Goal: Transaction & Acquisition: Purchase product/service

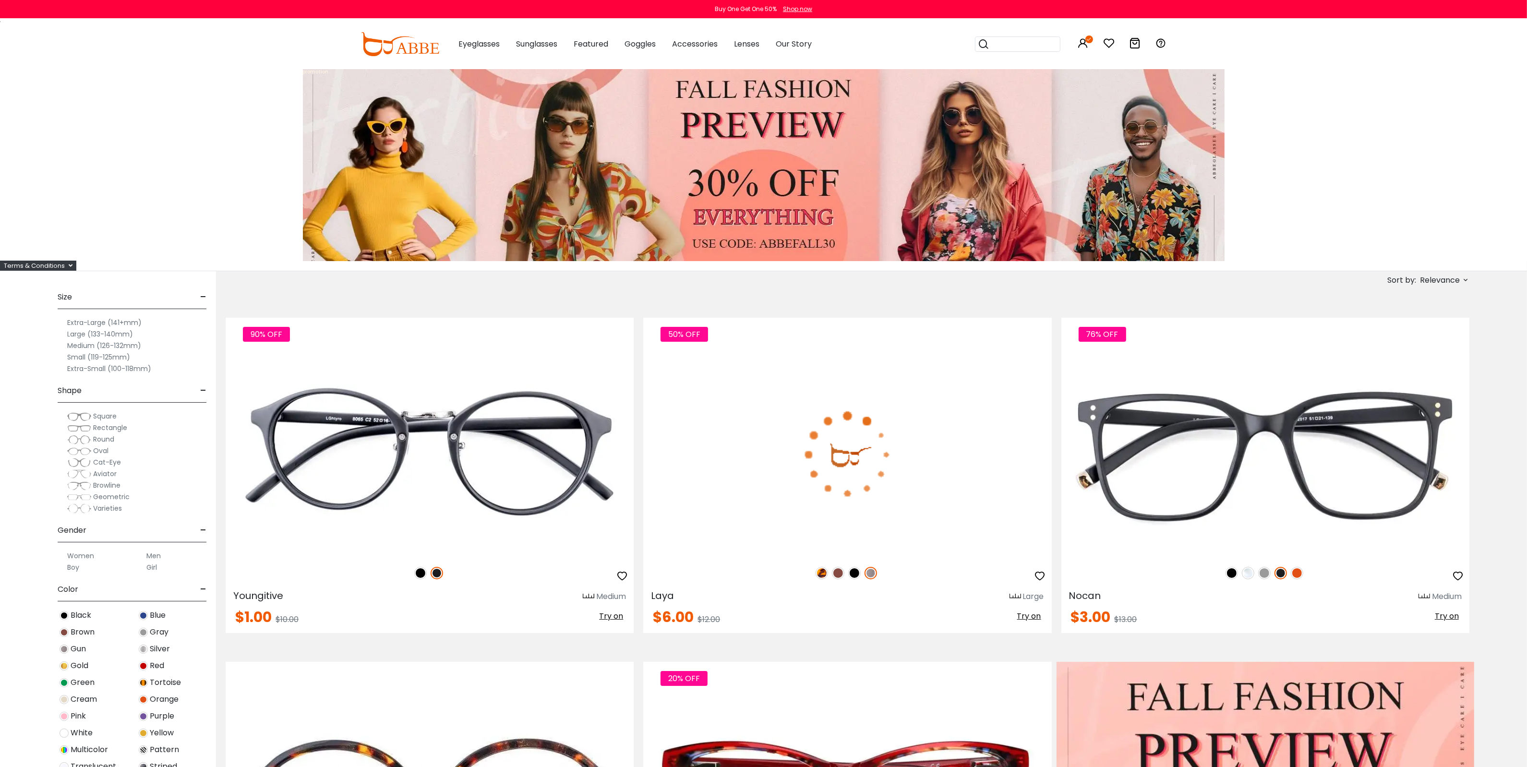
click at [101, 440] on span "Round" at bounding box center [103, 439] width 21 height 10
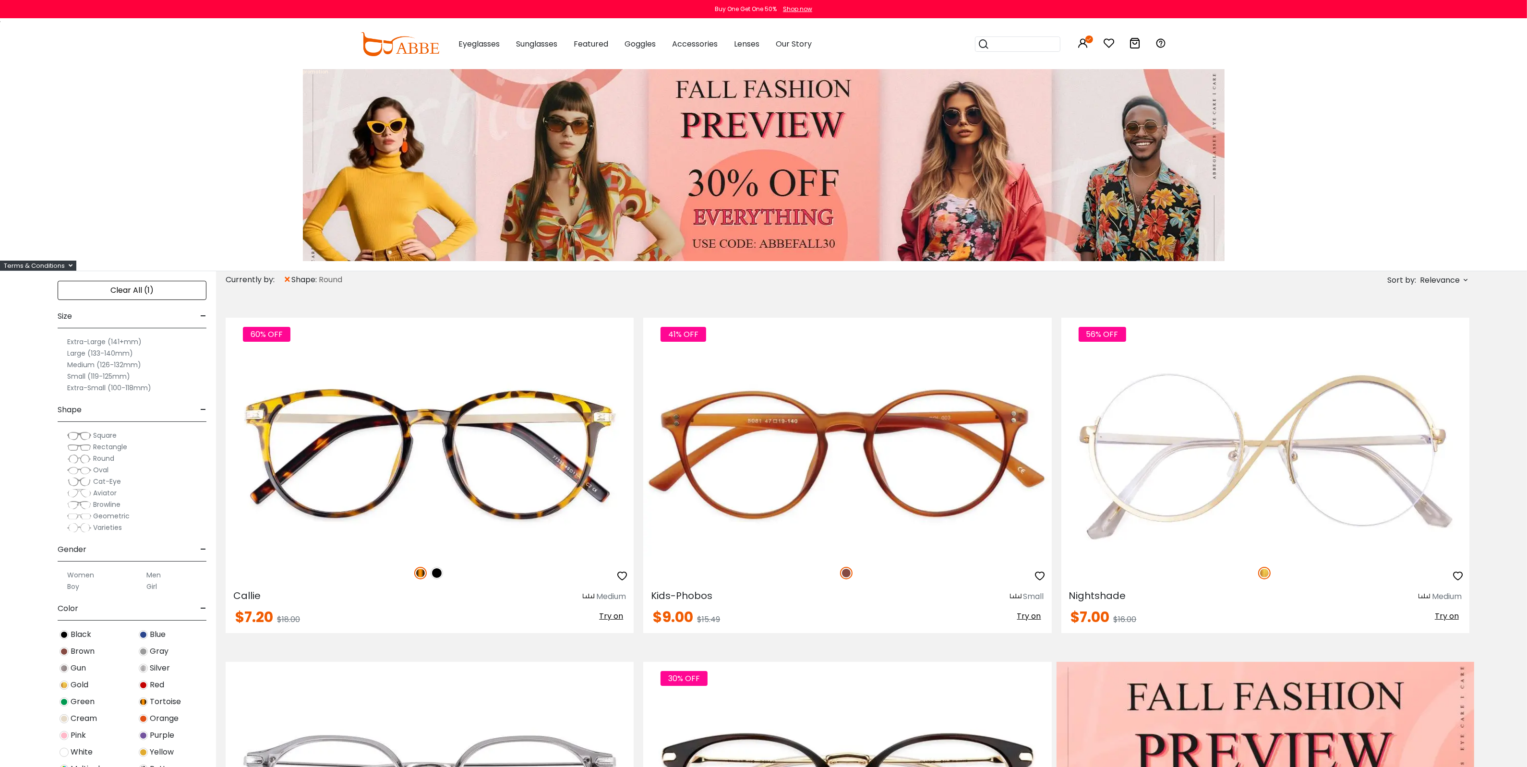
click at [78, 375] on label "Small (119-125mm)" at bounding box center [98, 377] width 63 height 12
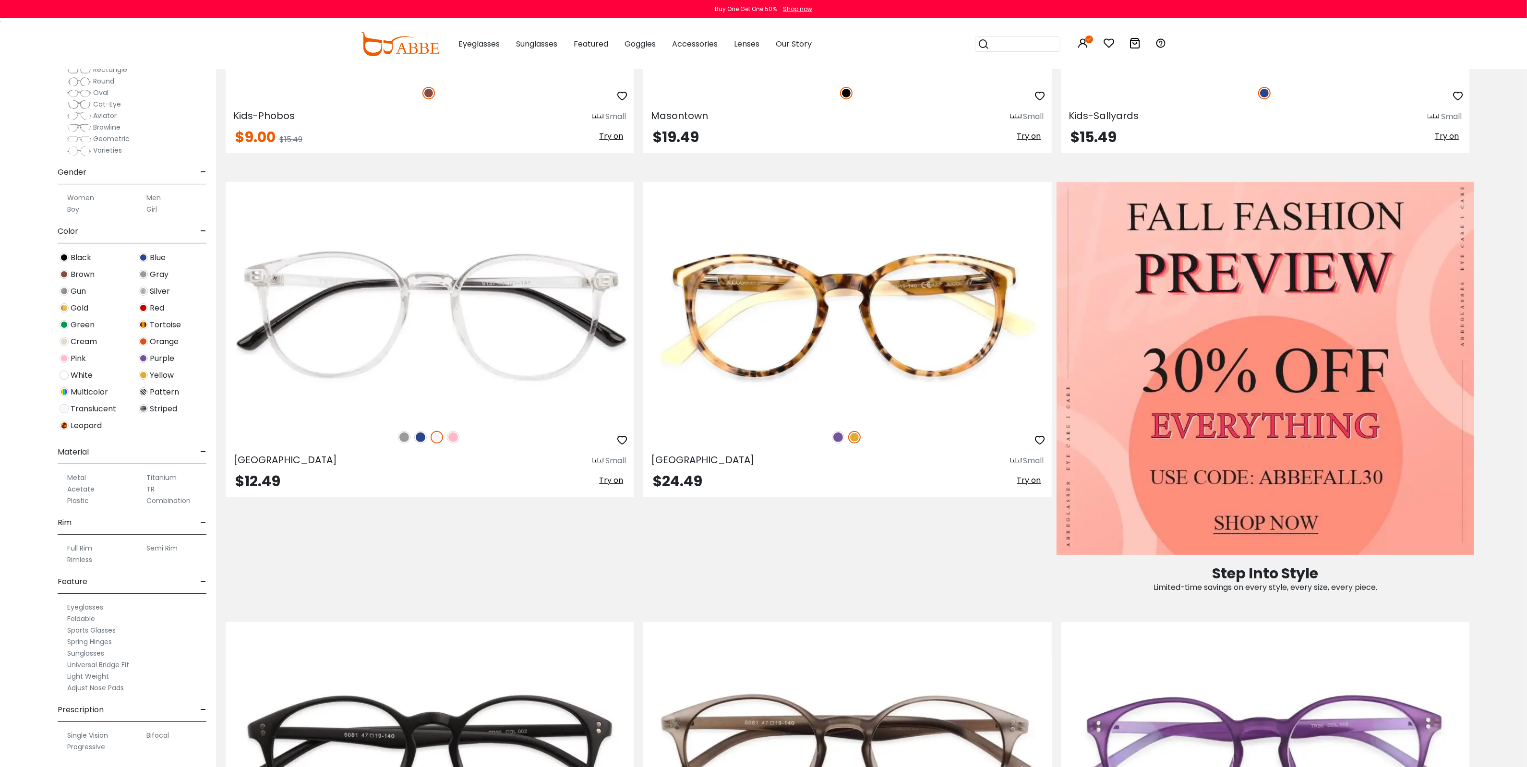
scroll to position [720, 0]
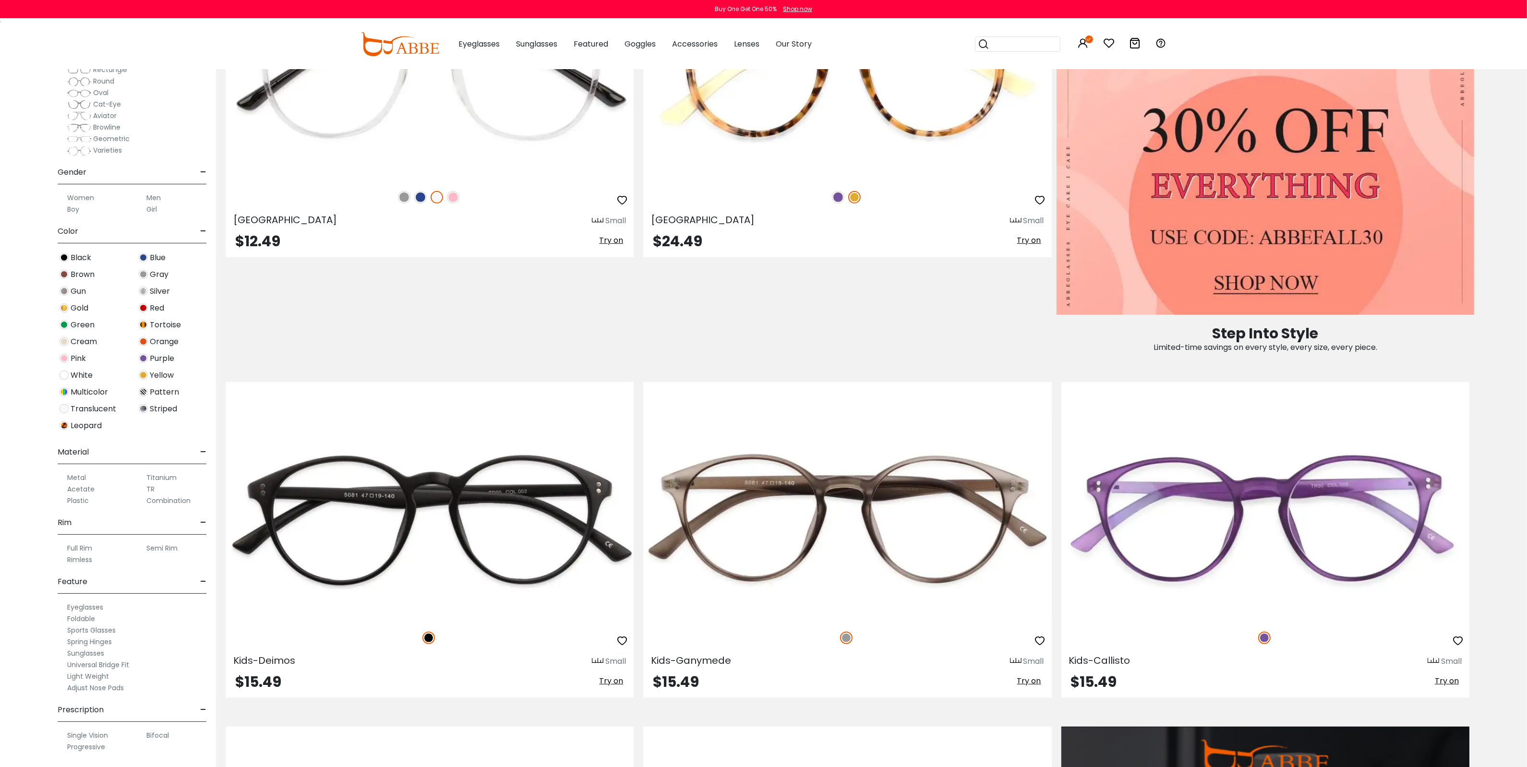
click at [76, 479] on label "Metal" at bounding box center [76, 478] width 19 height 12
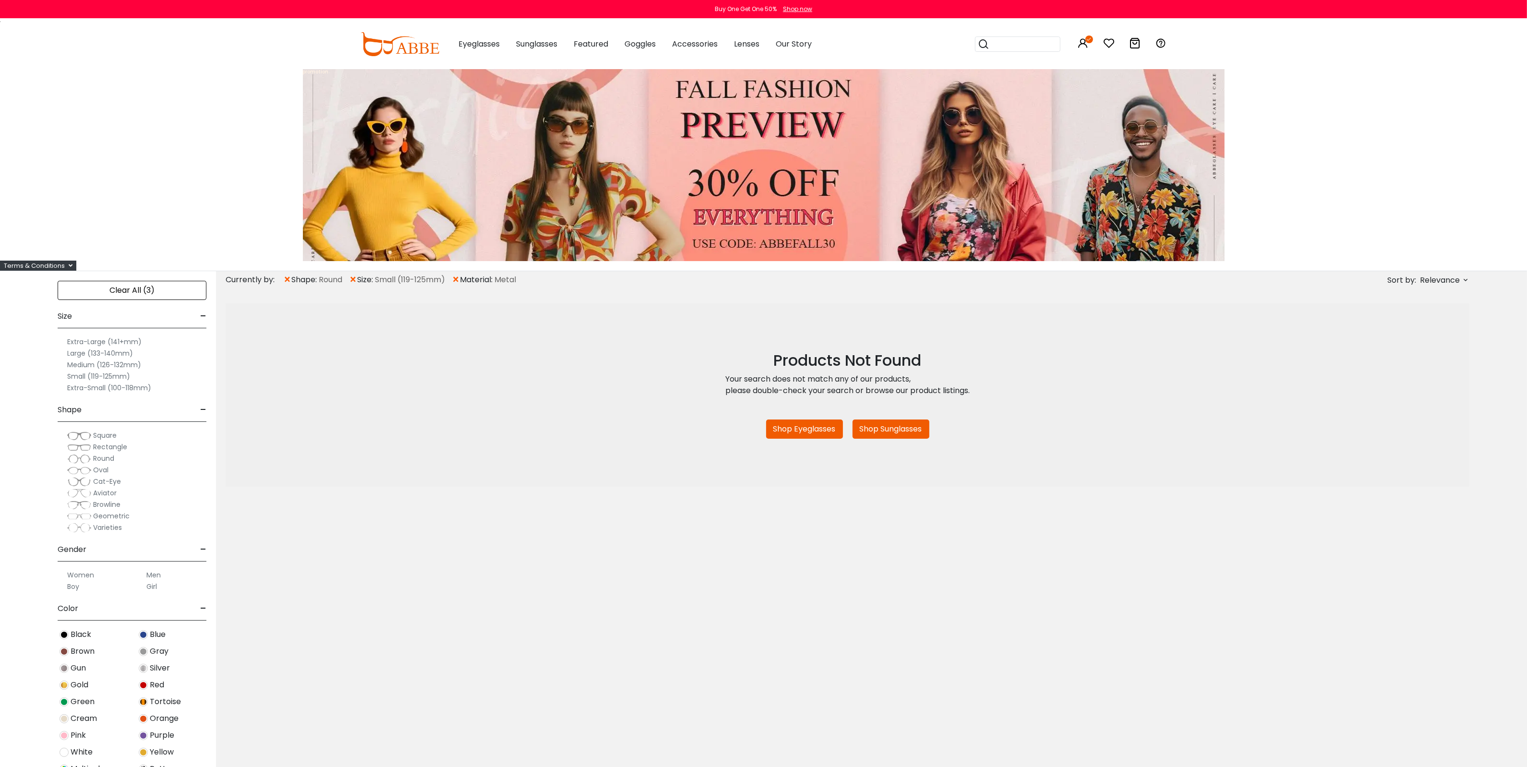
click at [86, 388] on label "Extra-Small (100-118mm)" at bounding box center [109, 388] width 84 height 12
click at [116, 389] on label "Extra-Small (100-118mm)" at bounding box center [109, 388] width 84 height 12
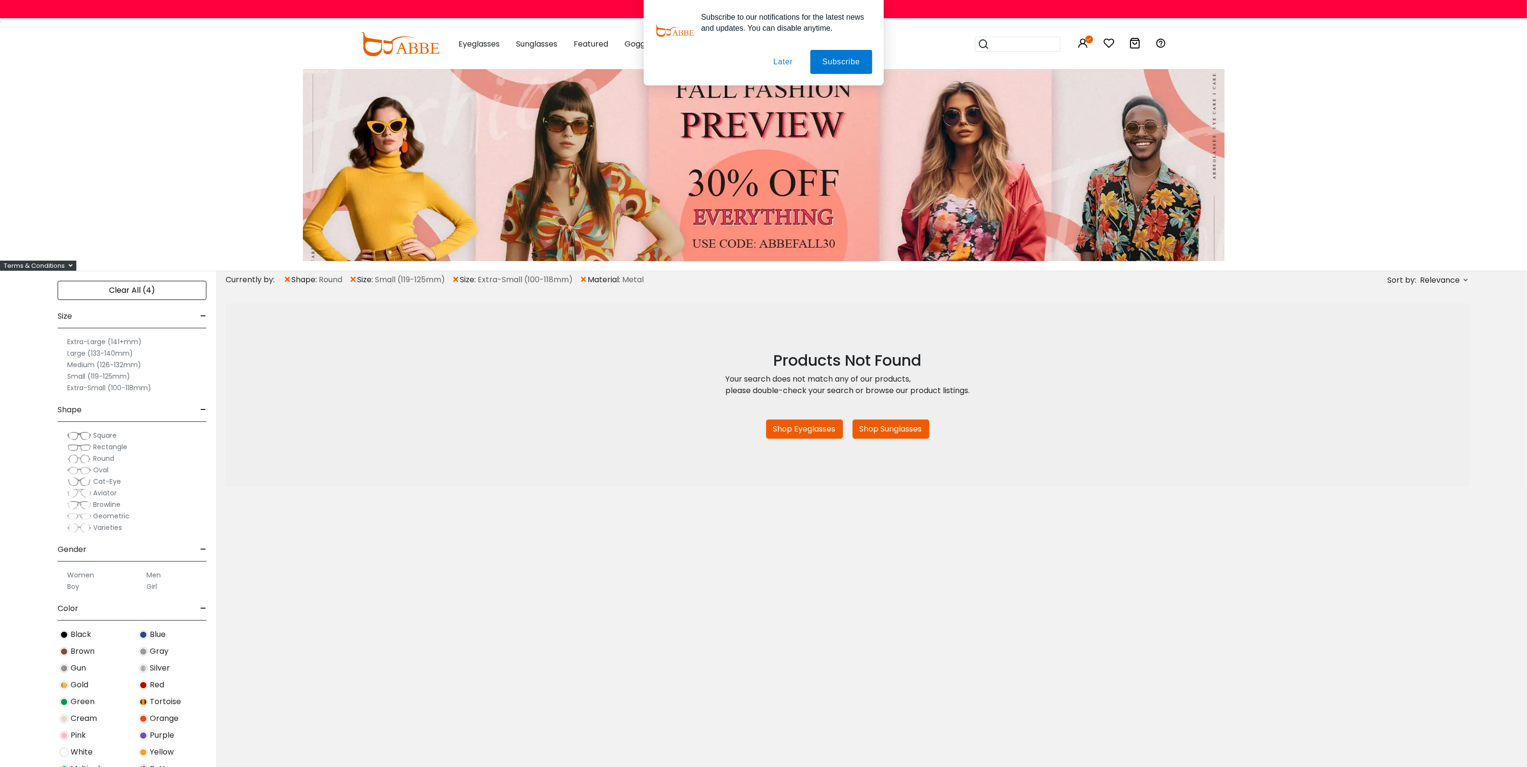
click at [95, 363] on label "Medium (126-132mm)" at bounding box center [104, 365] width 74 height 12
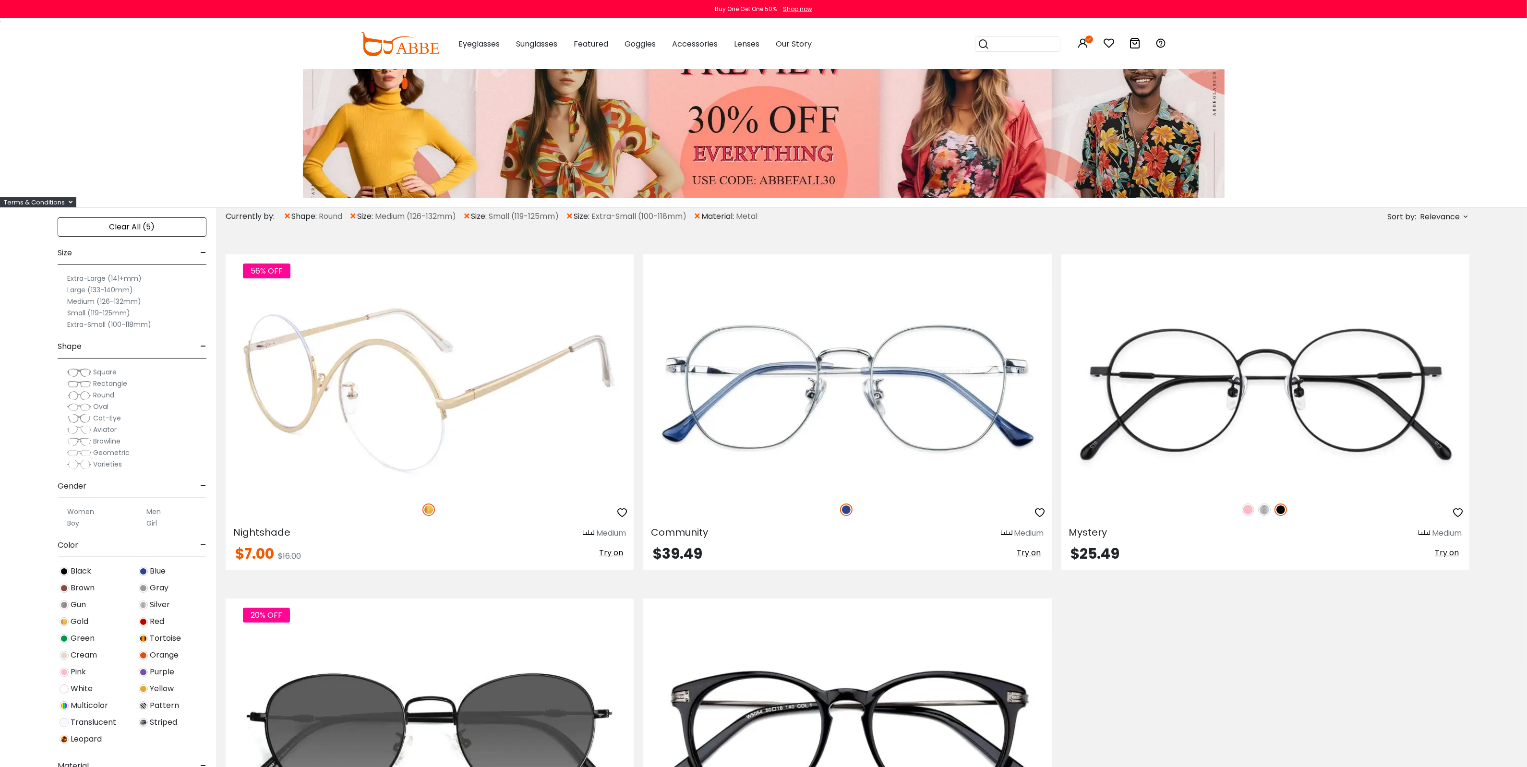
scroll to position [80, 0]
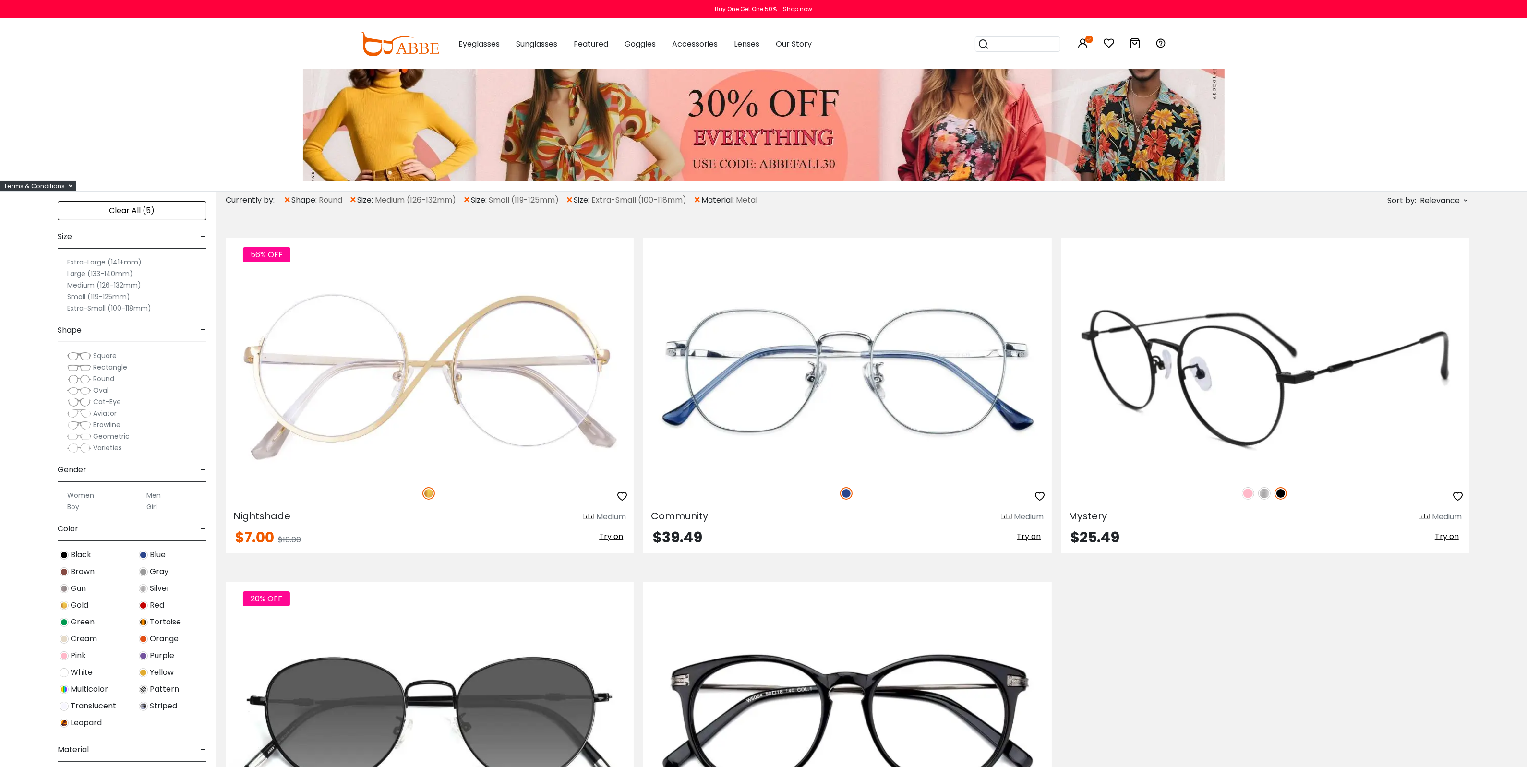
click at [1350, 392] on img at bounding box center [1265, 375] width 408 height 204
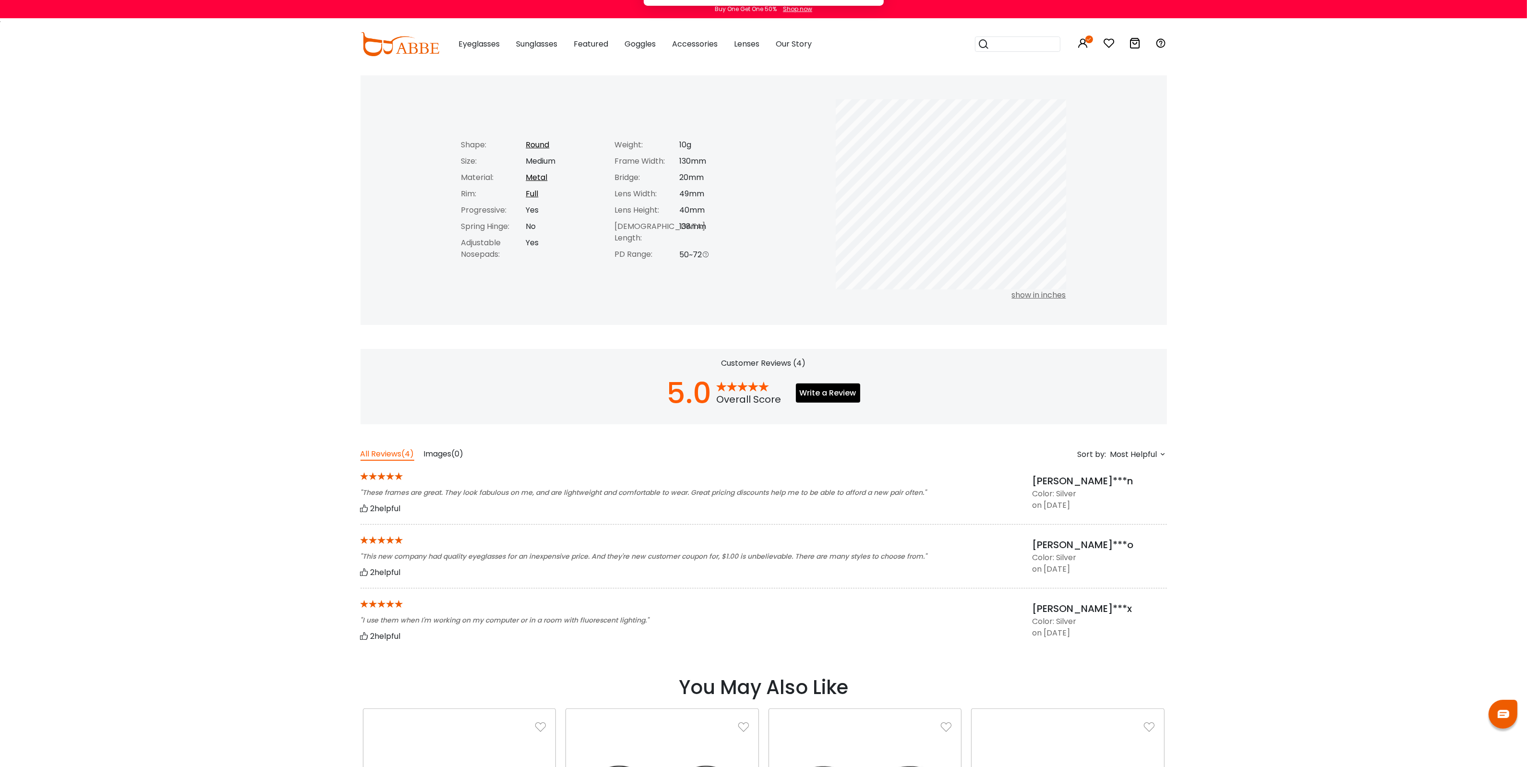
scroll to position [720, 0]
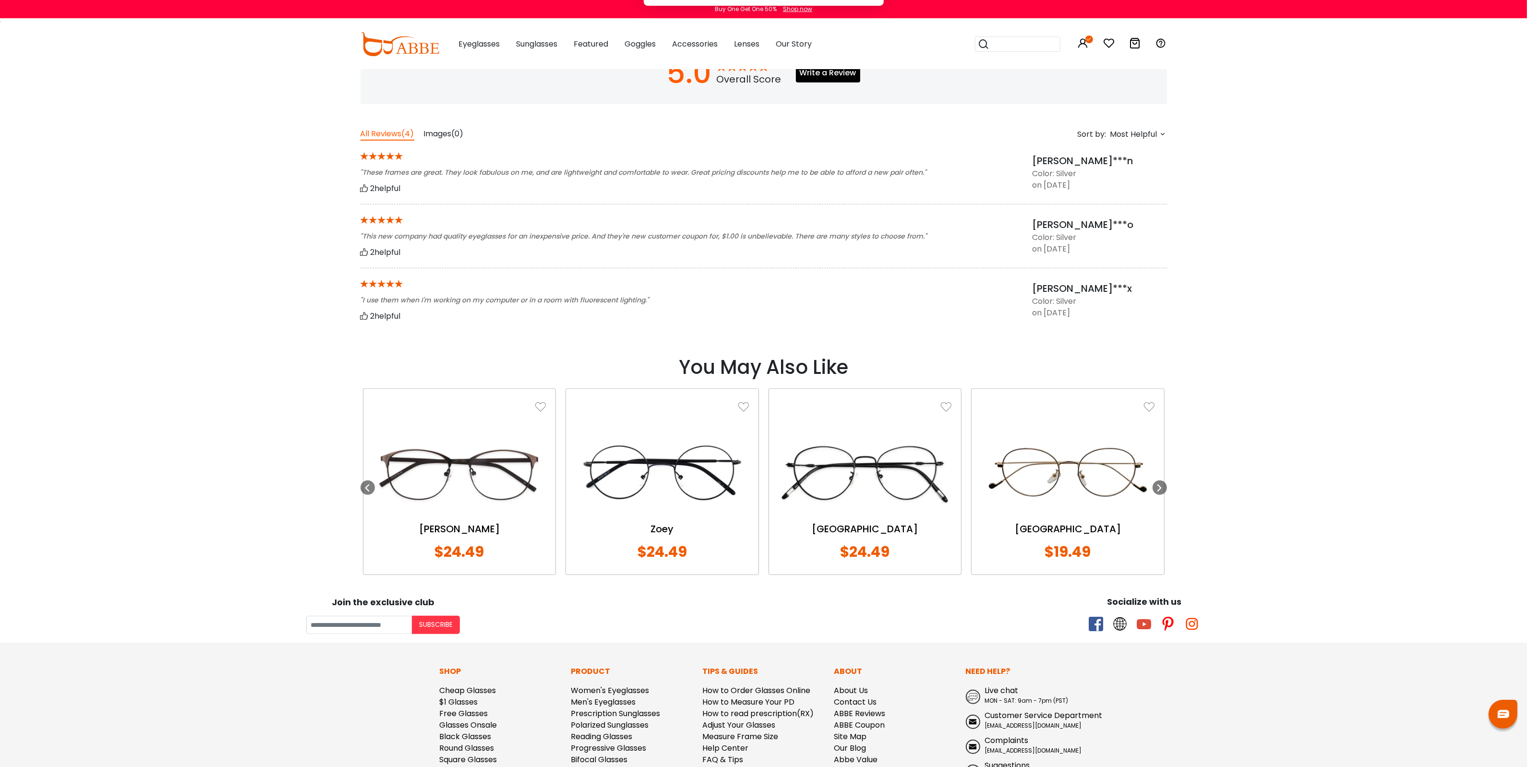
click at [676, 471] on img at bounding box center [662, 474] width 173 height 86
